Goal: Navigation & Orientation: Find specific page/section

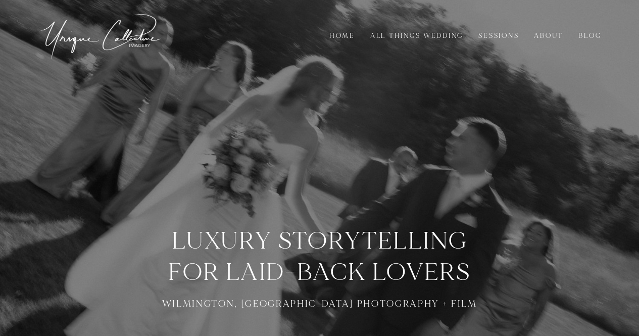
drag, startPoint x: 510, startPoint y: 38, endPoint x: 489, endPoint y: 36, distance: 21.3
click at [489, 36] on link "Sessions" at bounding box center [498, 35] width 51 height 11
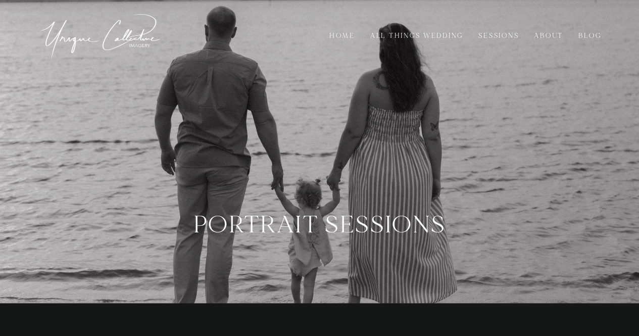
click at [542, 33] on link "About" at bounding box center [548, 35] width 39 height 11
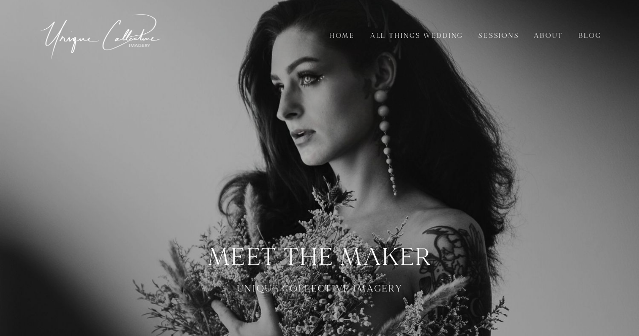
click at [343, 34] on link "Home" at bounding box center [342, 35] width 36 height 11
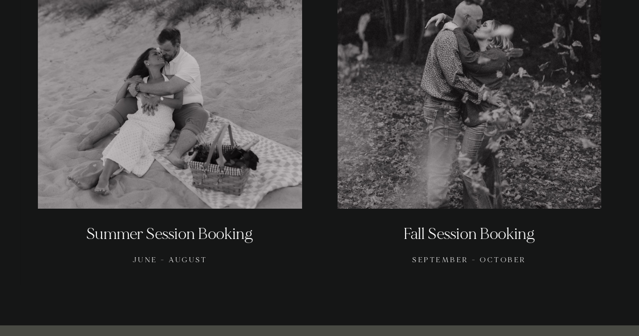
scroll to position [1533, 0]
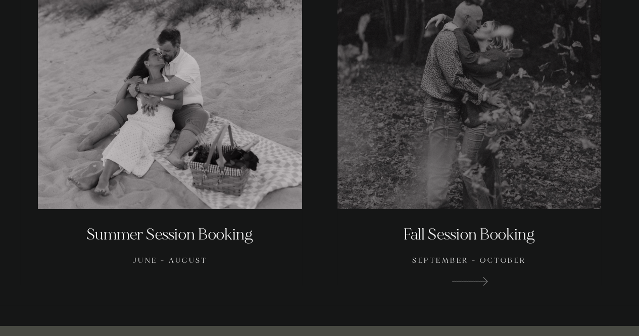
click at [519, 155] on div at bounding box center [469, 77] width 264 height 264
